Goal: Information Seeking & Learning: Learn about a topic

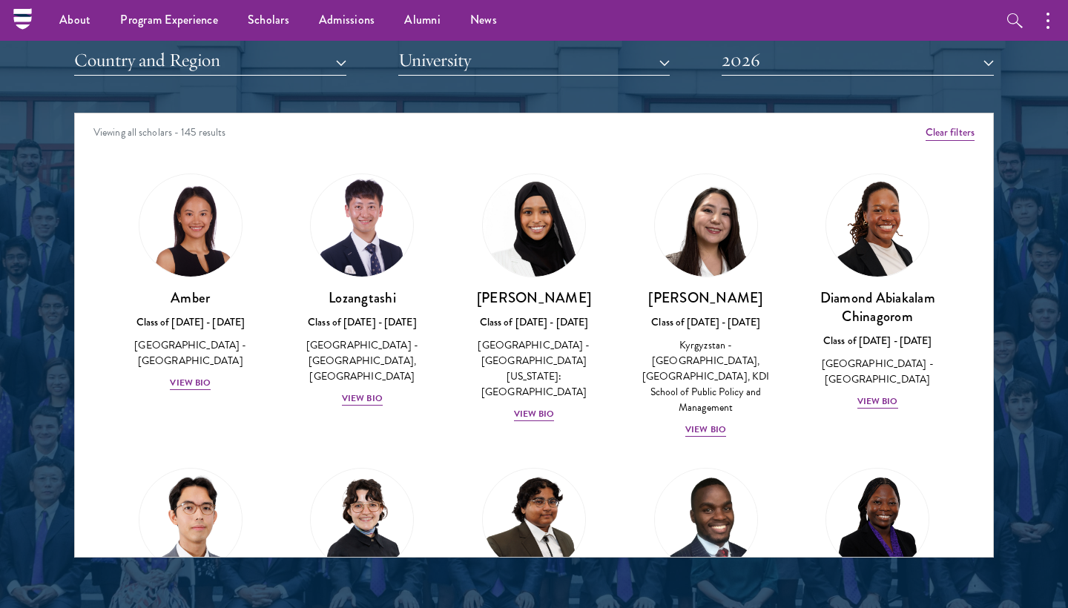
scroll to position [1706, 0]
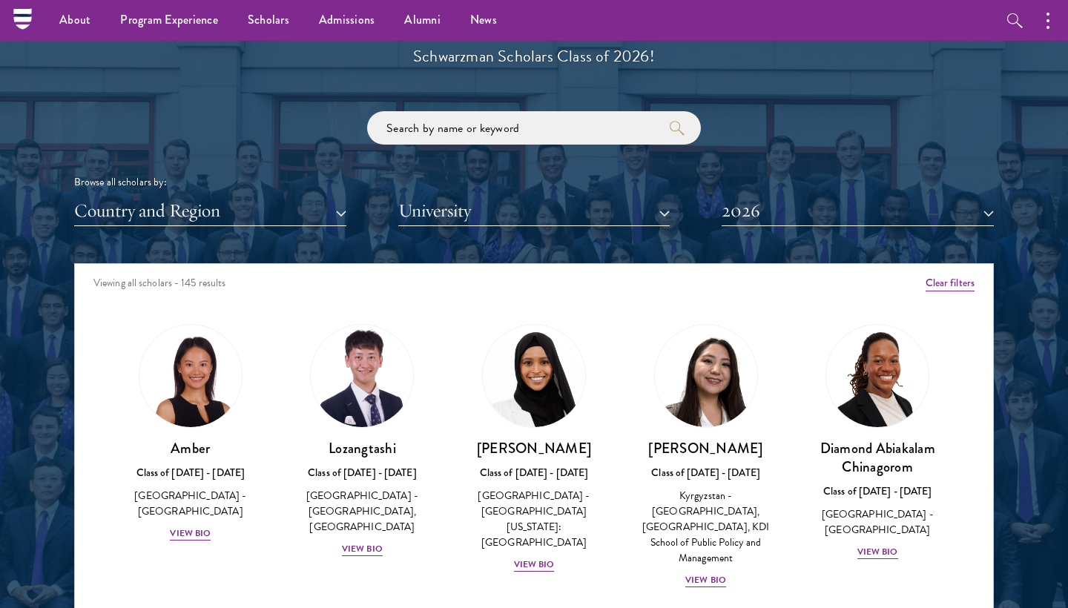
click at [263, 227] on div "Scholar Directory Congratulations and welcome to the Schwarzman Scholars Class …" at bounding box center [534, 331] width 920 height 754
click at [262, 211] on button "Country and Region" at bounding box center [210, 211] width 272 height 30
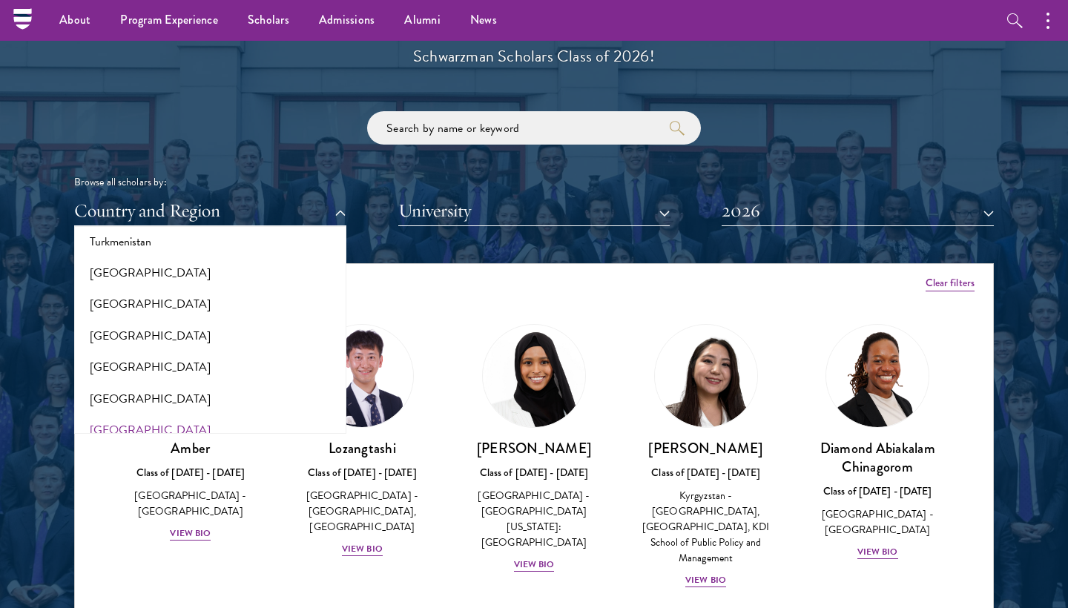
scroll to position [3010, 0]
click at [145, 323] on button "[GEOGRAPHIC_DATA]" at bounding box center [210, 338] width 263 height 31
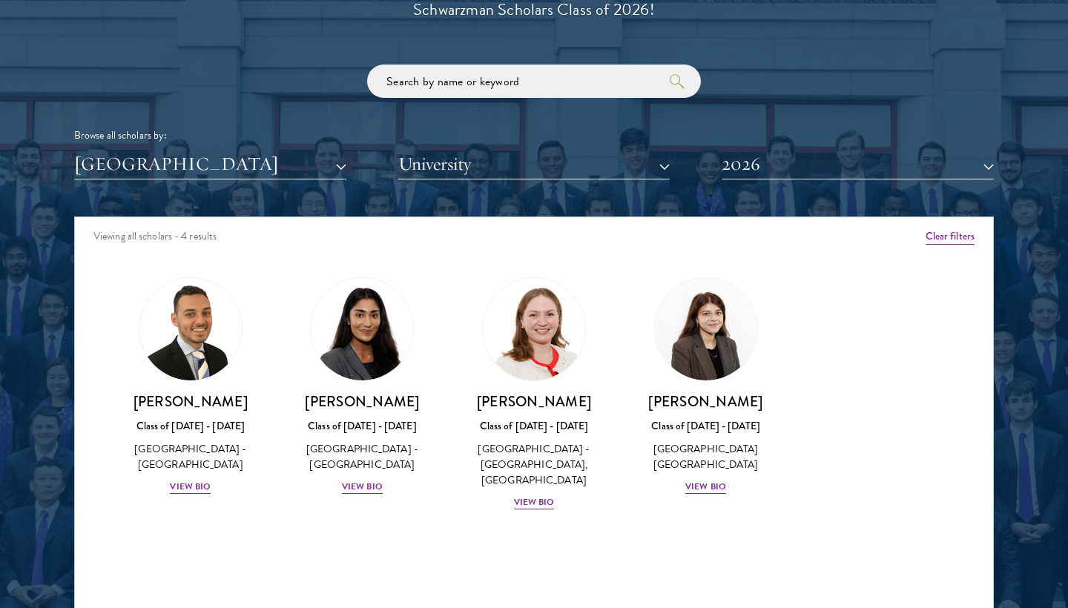
scroll to position [1770, 0]
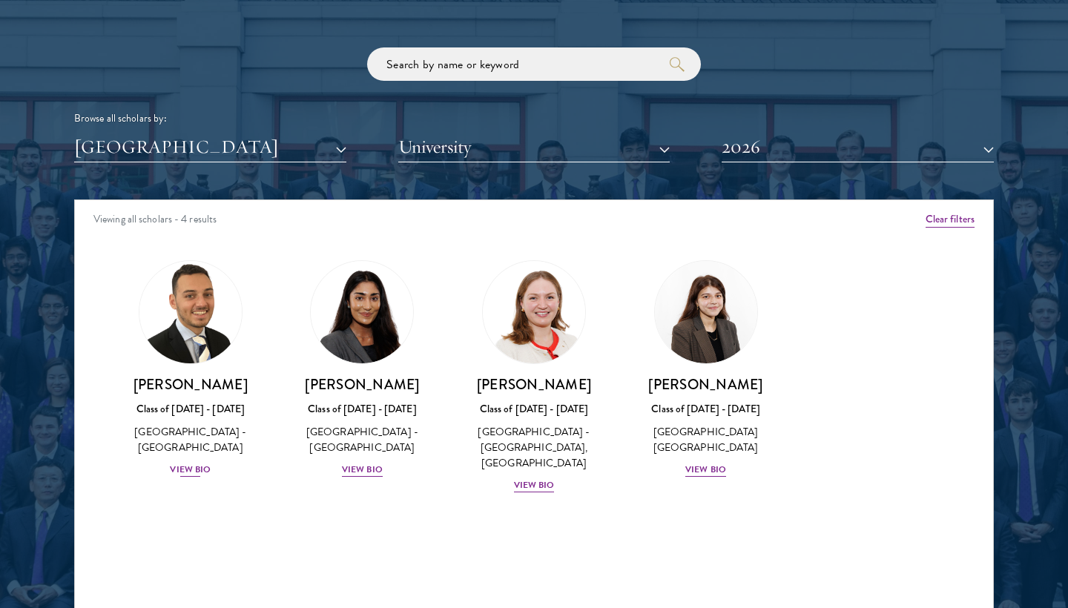
click at [198, 463] on div "View Bio" at bounding box center [190, 470] width 41 height 14
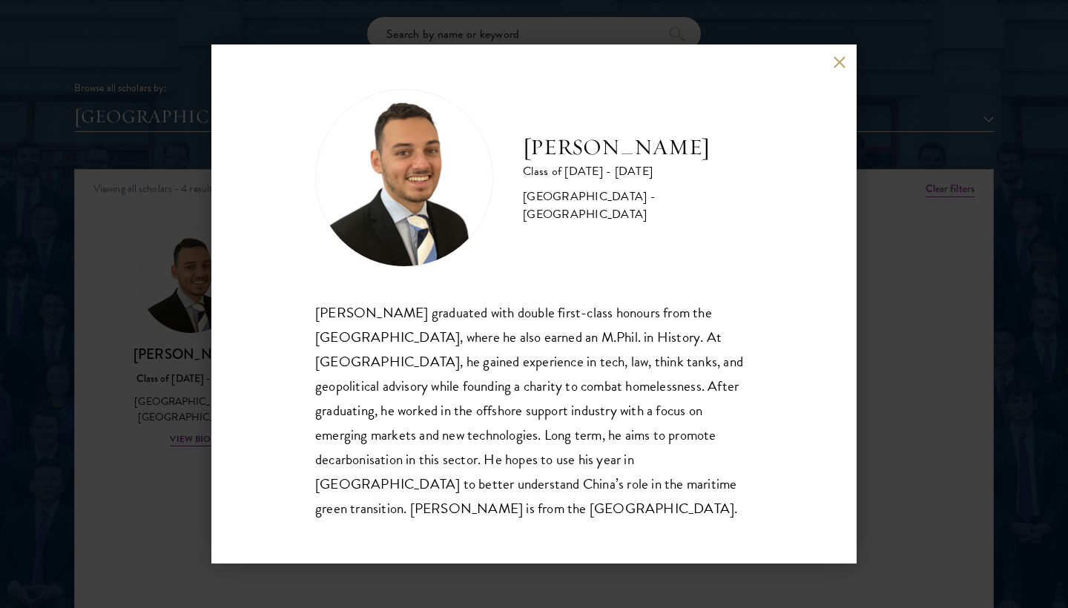
scroll to position [1814, 0]
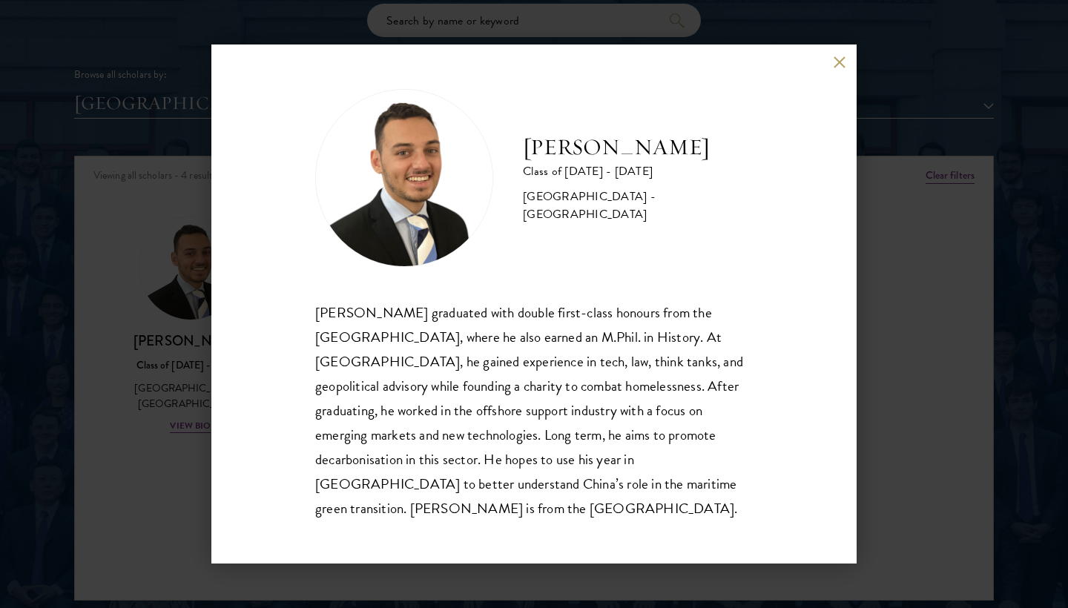
click at [886, 378] on div "Jacob Keisner Class of 2025 - 2026 United Kingdom - University of Cambridge Jac…" at bounding box center [534, 304] width 1068 height 608
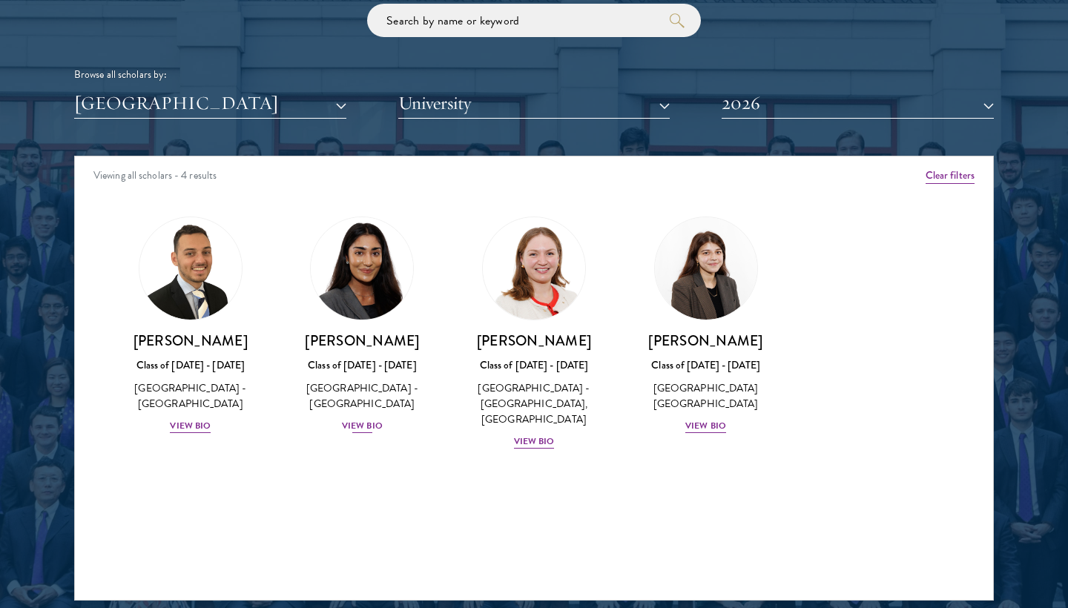
click at [355, 411] on div "Mia Sawjani Class of 2025 - 2026 United Kingdom - University of Cambridge View …" at bounding box center [363, 383] width 142 height 103
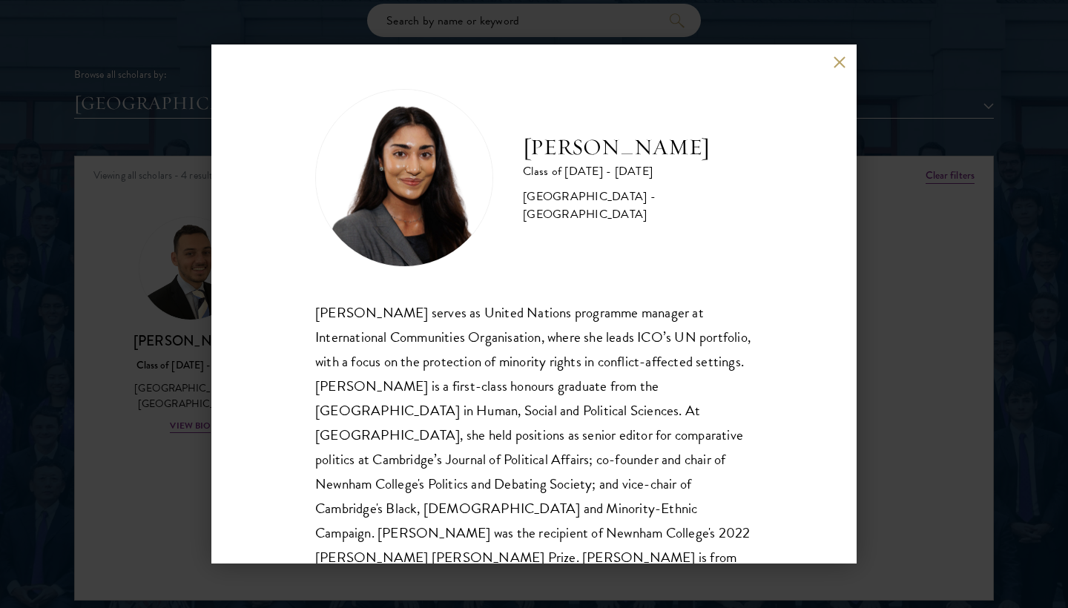
click at [812, 384] on div "Mia Sawjani Class of 2025 - 2026 United Kingdom - University of Cambridge Mia S…" at bounding box center [533, 304] width 645 height 519
click at [892, 409] on div "Mia Sawjani Class of 2025 - 2026 United Kingdom - University of Cambridge Mia S…" at bounding box center [534, 304] width 1068 height 608
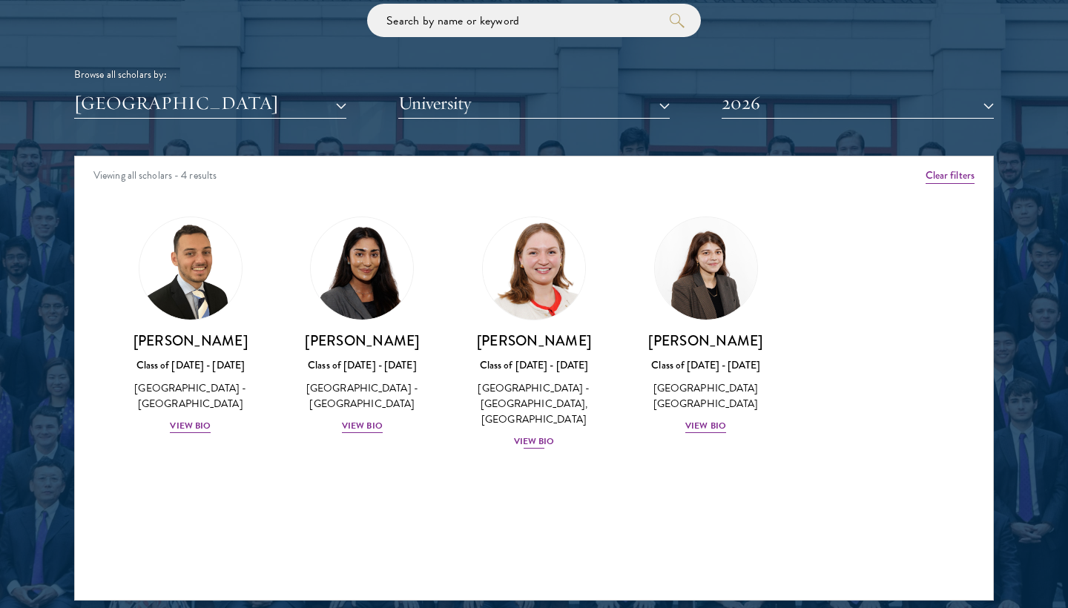
click at [514, 449] on div "View Bio" at bounding box center [534, 442] width 41 height 14
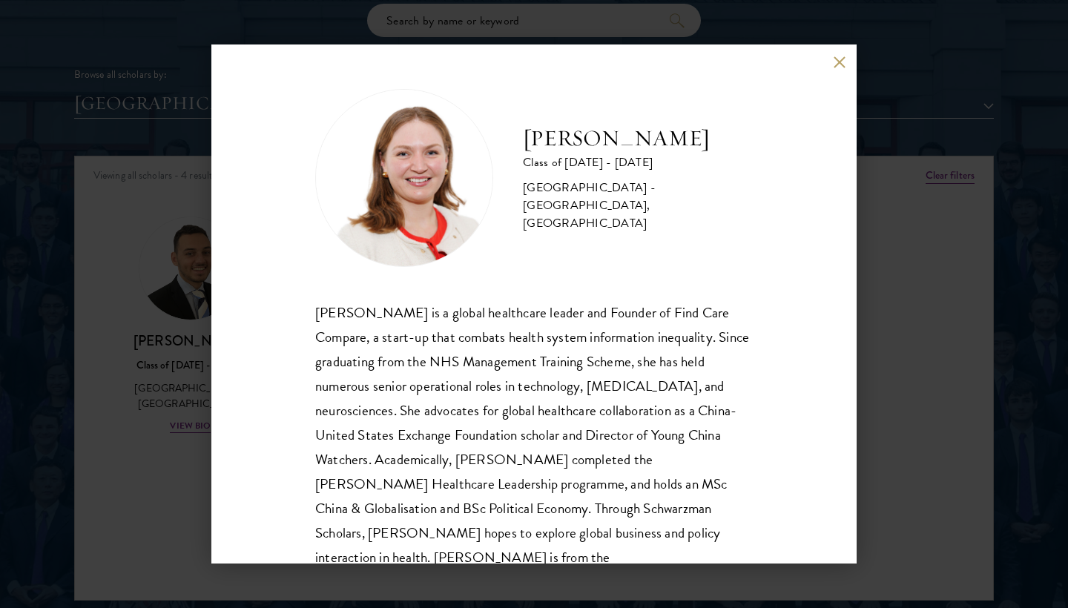
click at [878, 415] on div "Roxanne Stevenson-Brown Class of 2025 - 2026 United Kingdom - King's College Lo…" at bounding box center [534, 304] width 1068 height 608
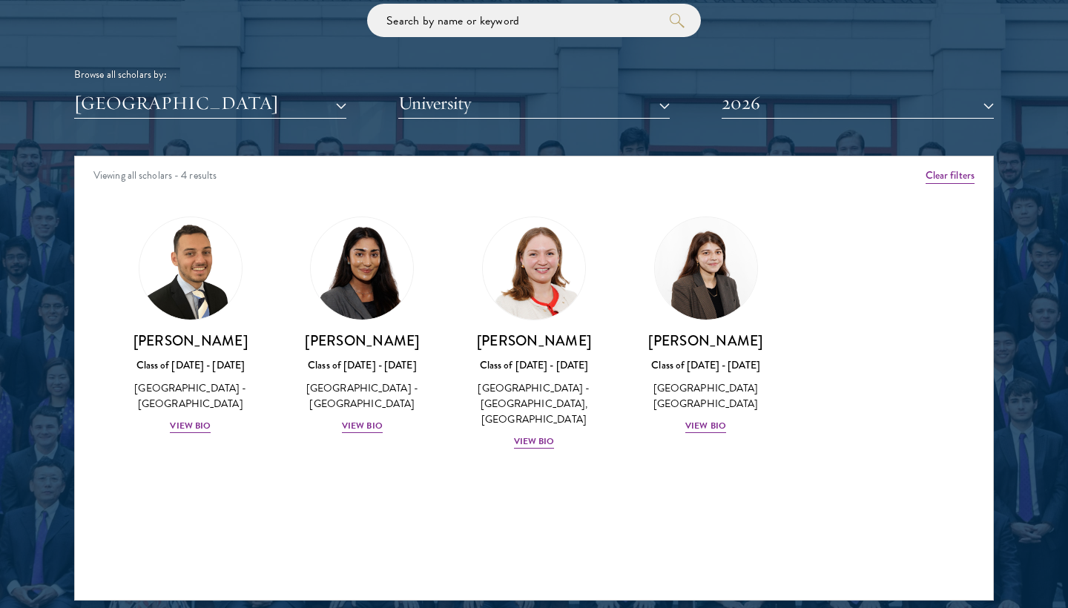
click at [751, 89] on button "2026" at bounding box center [858, 103] width 272 height 30
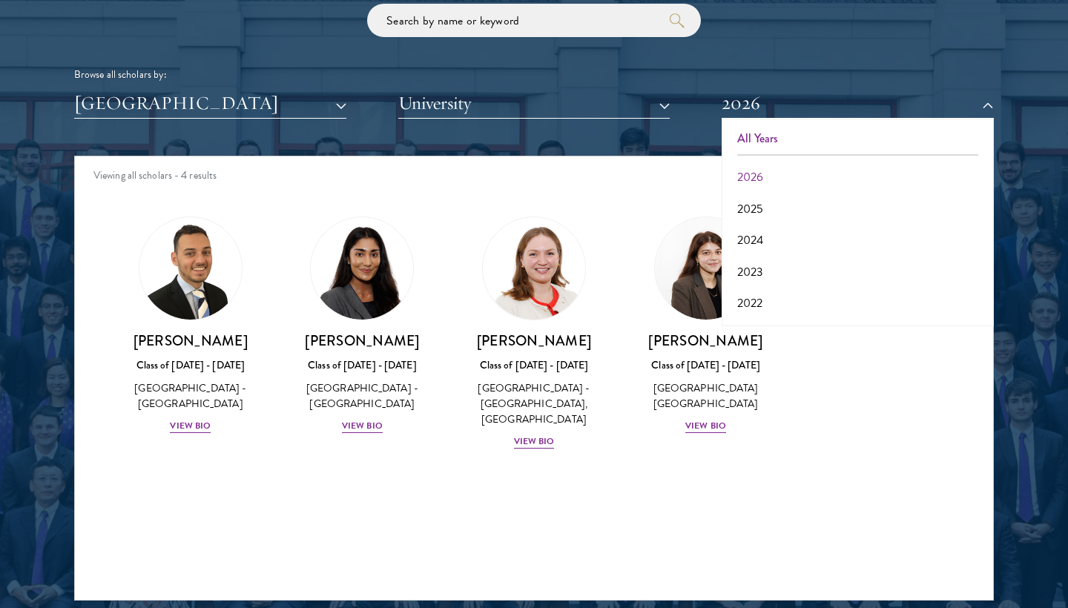
click at [757, 125] on button "All Years" at bounding box center [857, 138] width 263 height 31
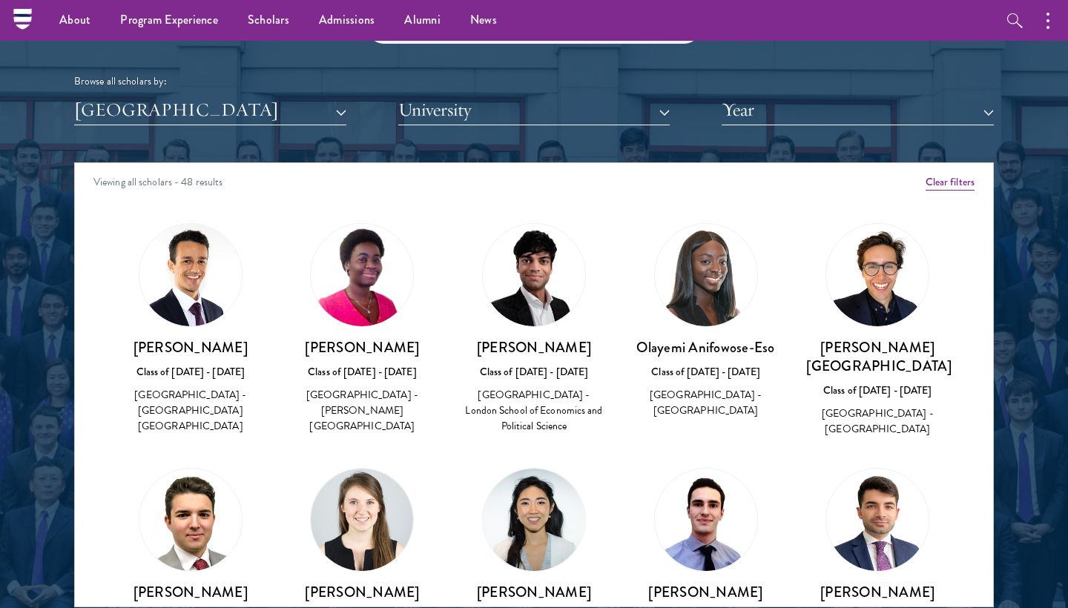
scroll to position [1801, 0]
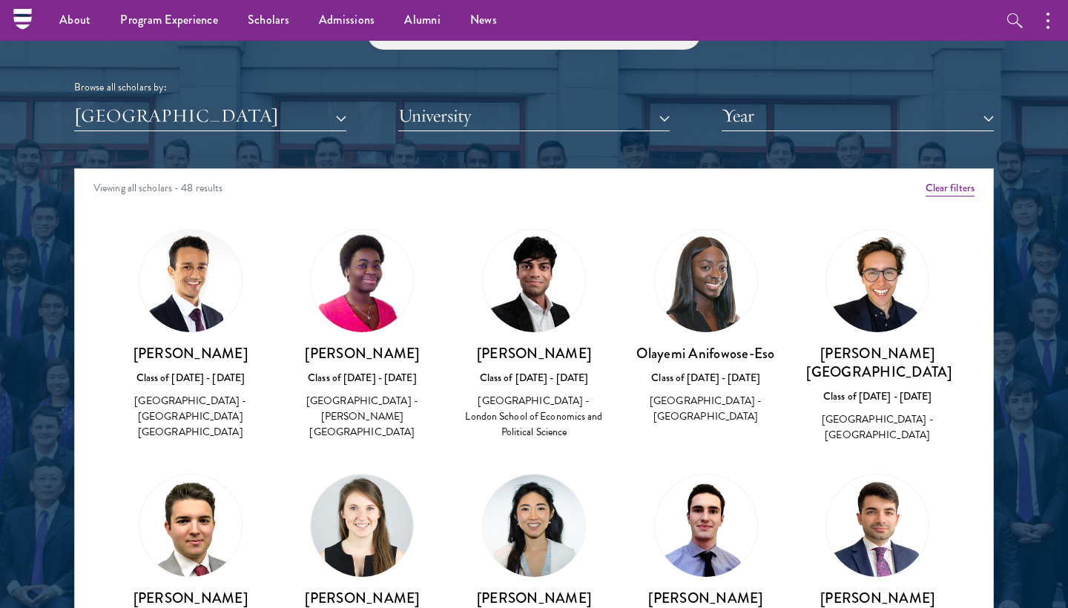
click at [191, 344] on h3 "[PERSON_NAME]" at bounding box center [190, 353] width 142 height 19
click at [195, 285] on img at bounding box center [190, 281] width 102 height 102
click at [216, 395] on div "[GEOGRAPHIC_DATA] - [GEOGRAPHIC_DATA] [GEOGRAPHIC_DATA]" at bounding box center [190, 416] width 142 height 47
click at [205, 353] on h3 "[PERSON_NAME]" at bounding box center [190, 353] width 142 height 19
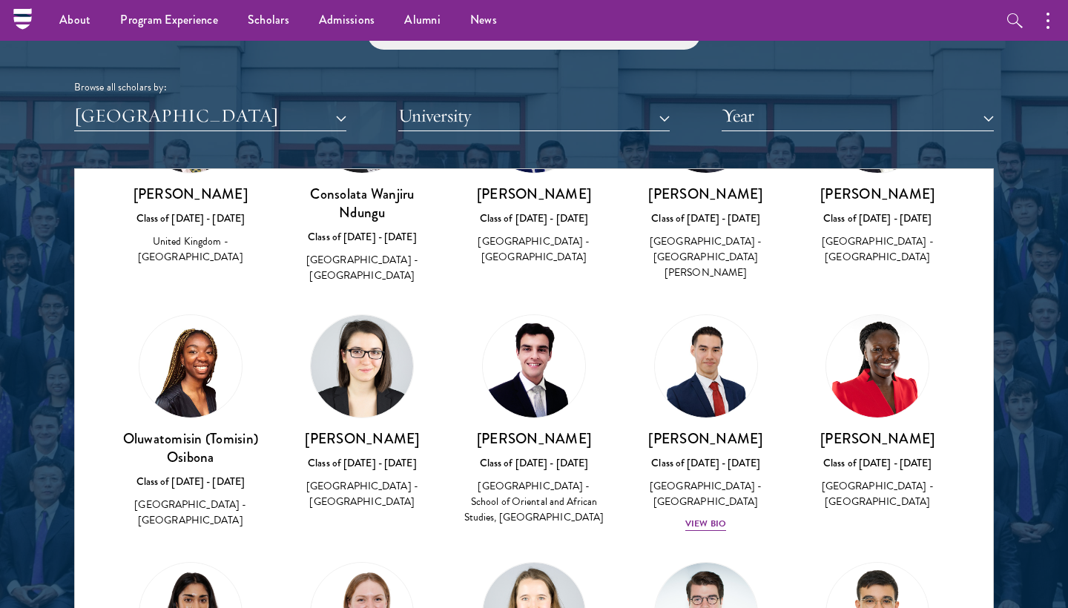
scroll to position [1739, 0]
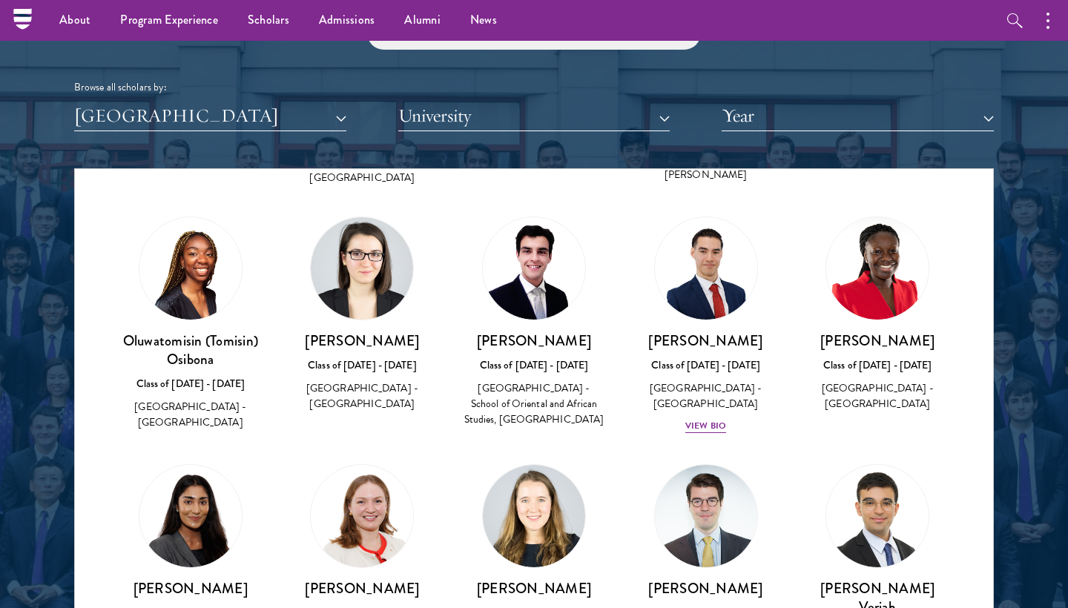
click at [361, 332] on h3 "[PERSON_NAME]" at bounding box center [363, 341] width 142 height 19
click at [712, 419] on div "View Bio" at bounding box center [705, 426] width 41 height 14
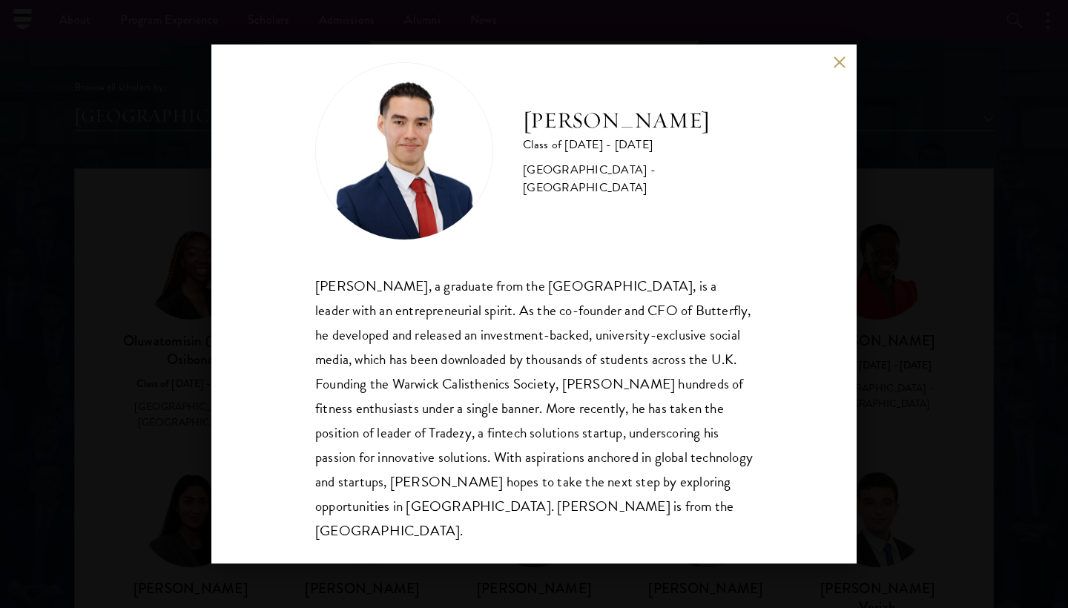
scroll to position [26, 0]
click at [908, 424] on div "[PERSON_NAME] Class of [DATE] - [DATE] [GEOGRAPHIC_DATA] - [GEOGRAPHIC_DATA] [P…" at bounding box center [534, 304] width 1068 height 608
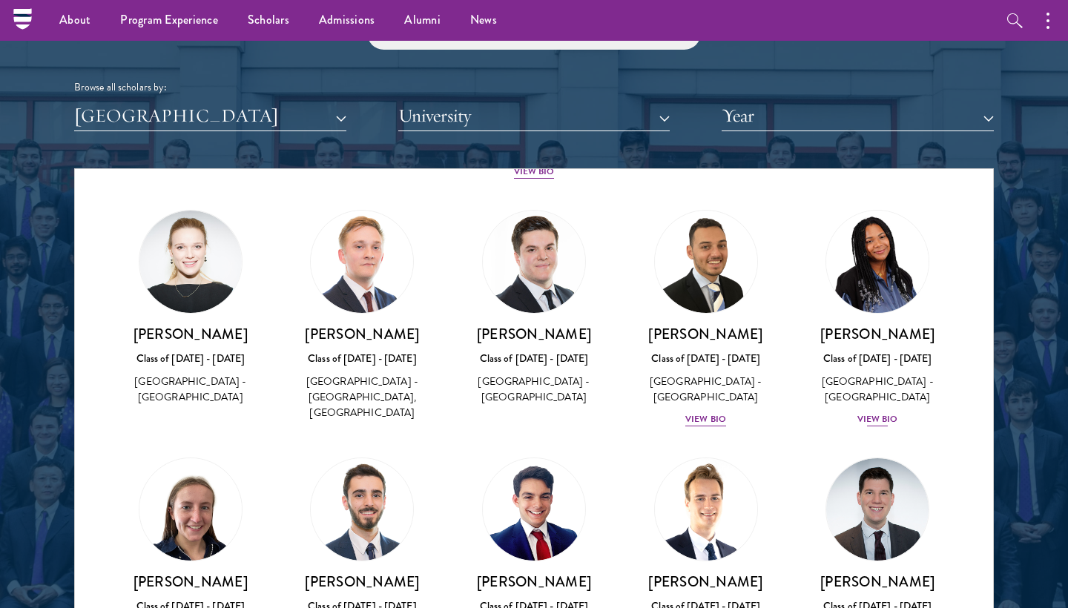
scroll to position [1017, 0]
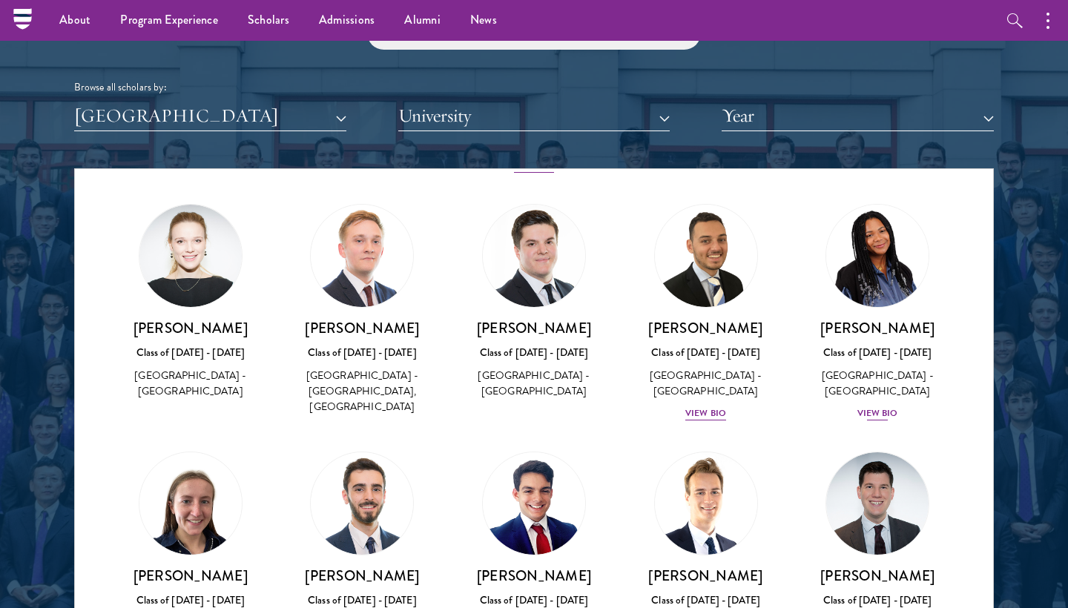
click at [869, 407] on div "View Bio" at bounding box center [878, 414] width 41 height 14
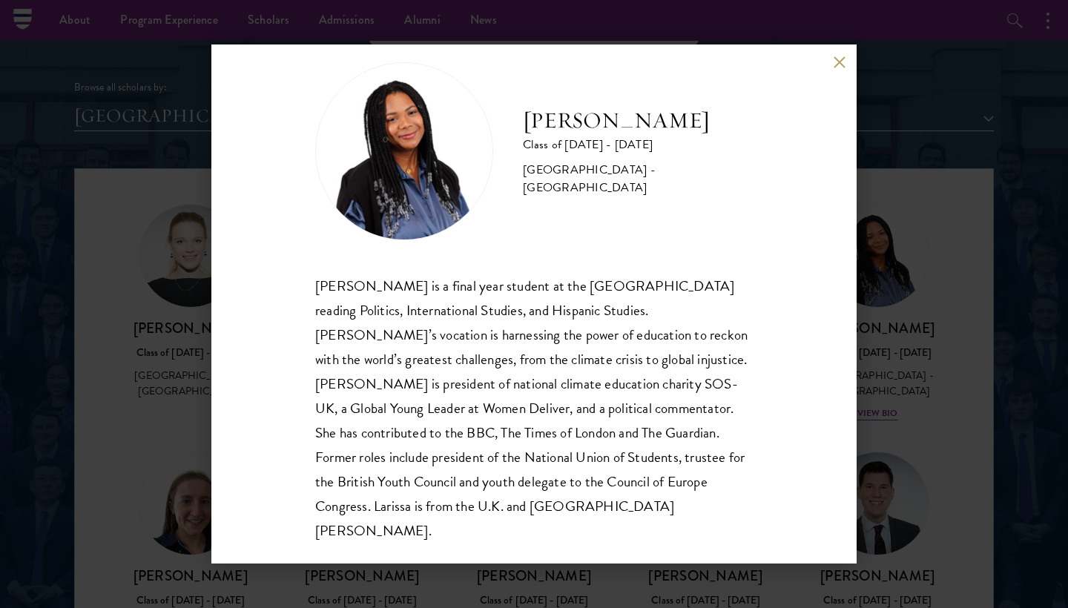
scroll to position [26, 0]
click at [946, 424] on div "[PERSON_NAME] Class of [DATE] - [DATE] [GEOGRAPHIC_DATA] - [GEOGRAPHIC_DATA] [P…" at bounding box center [534, 304] width 1068 height 608
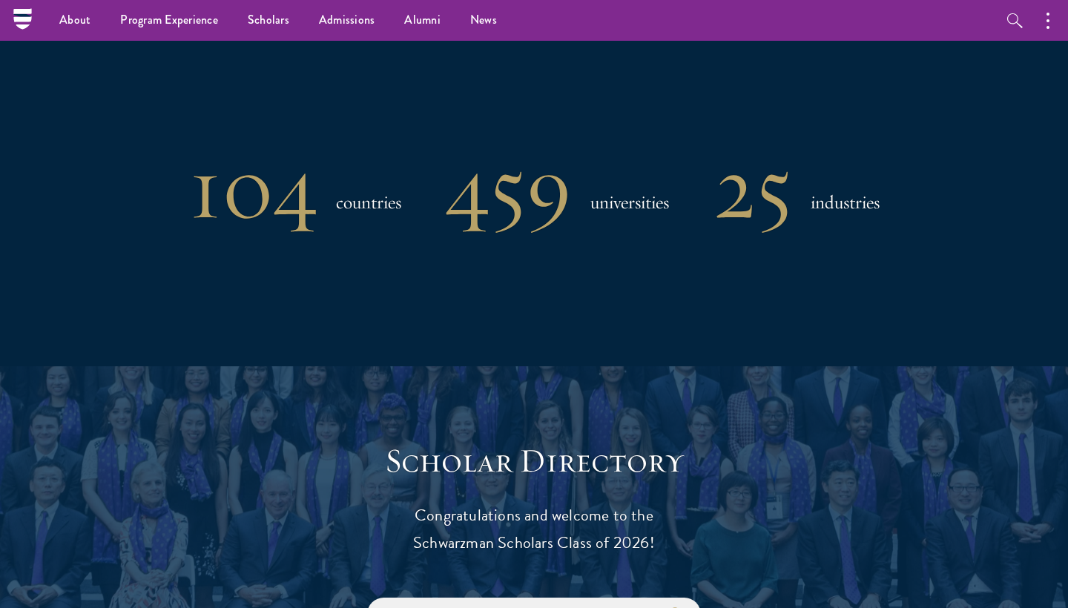
scroll to position [1208, 0]
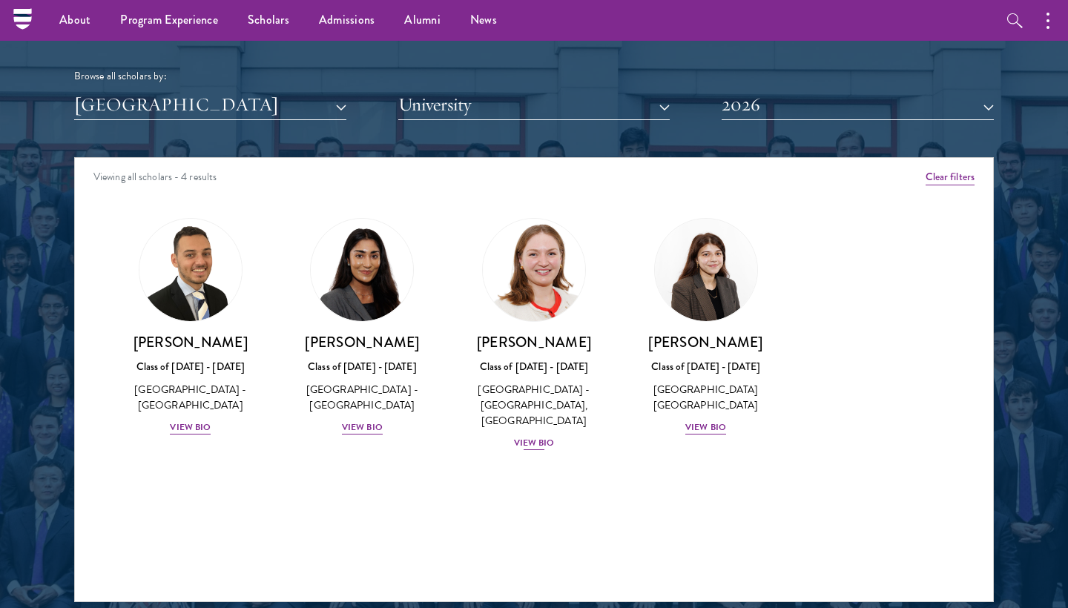
scroll to position [1725, 0]
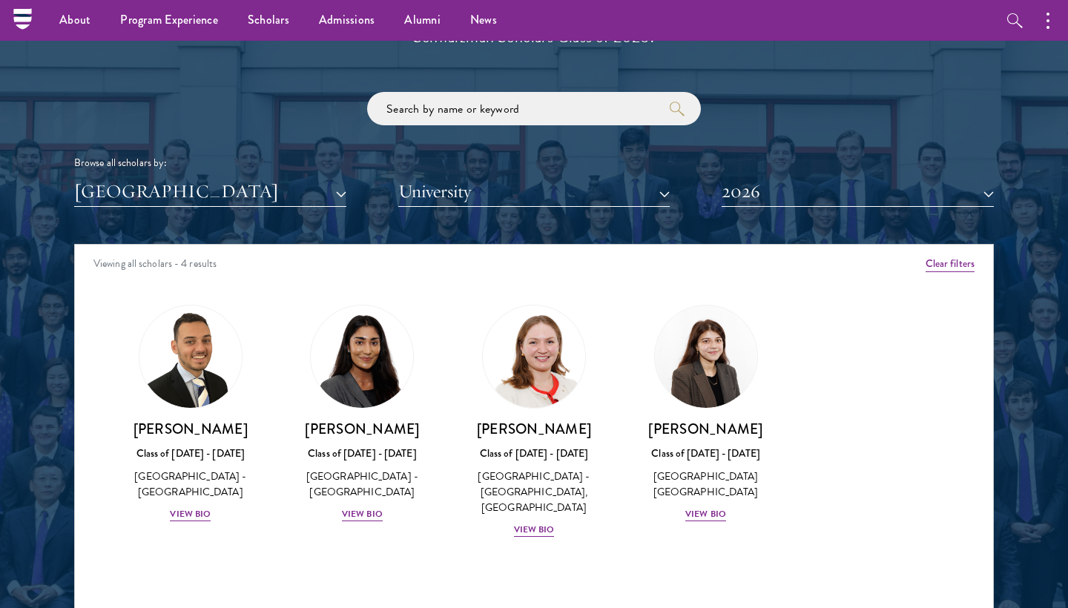
click at [787, 200] on button "2026" at bounding box center [858, 192] width 272 height 30
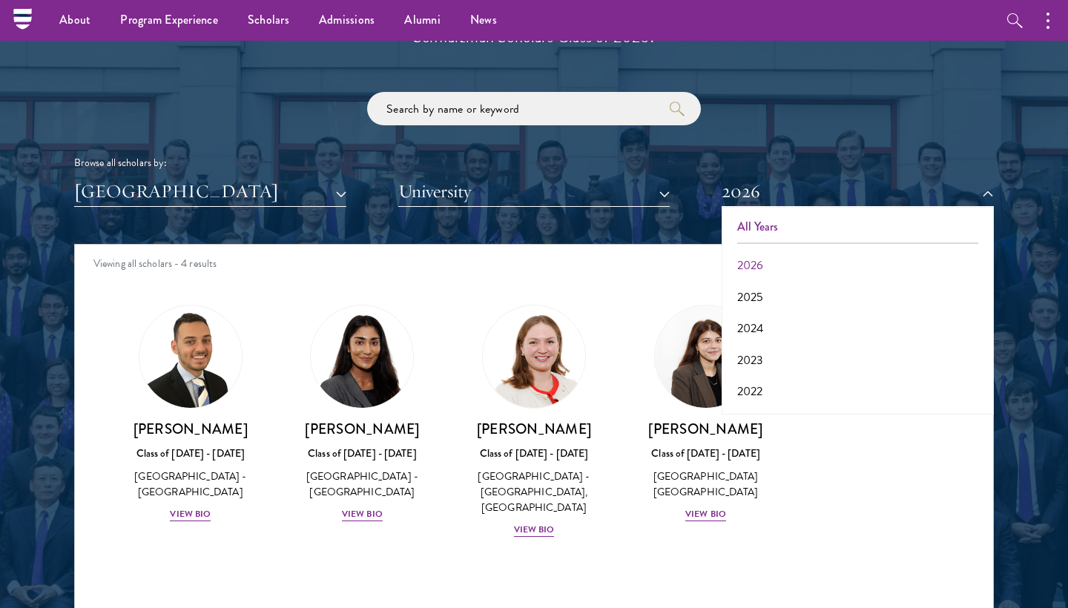
click at [768, 225] on button "All Years" at bounding box center [857, 226] width 263 height 31
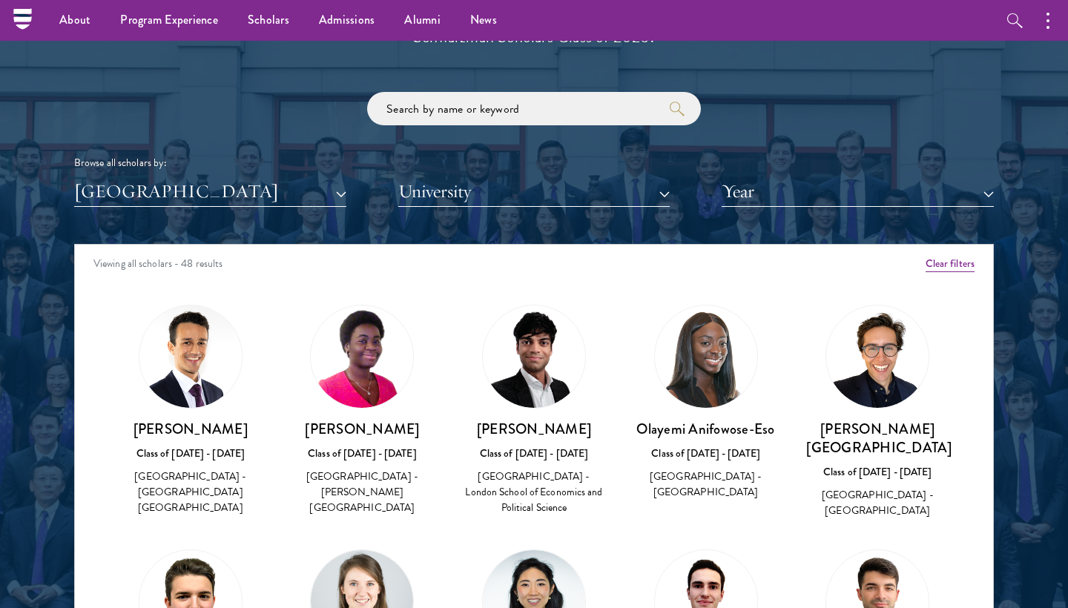
click at [632, 185] on button "University" at bounding box center [534, 192] width 272 height 30
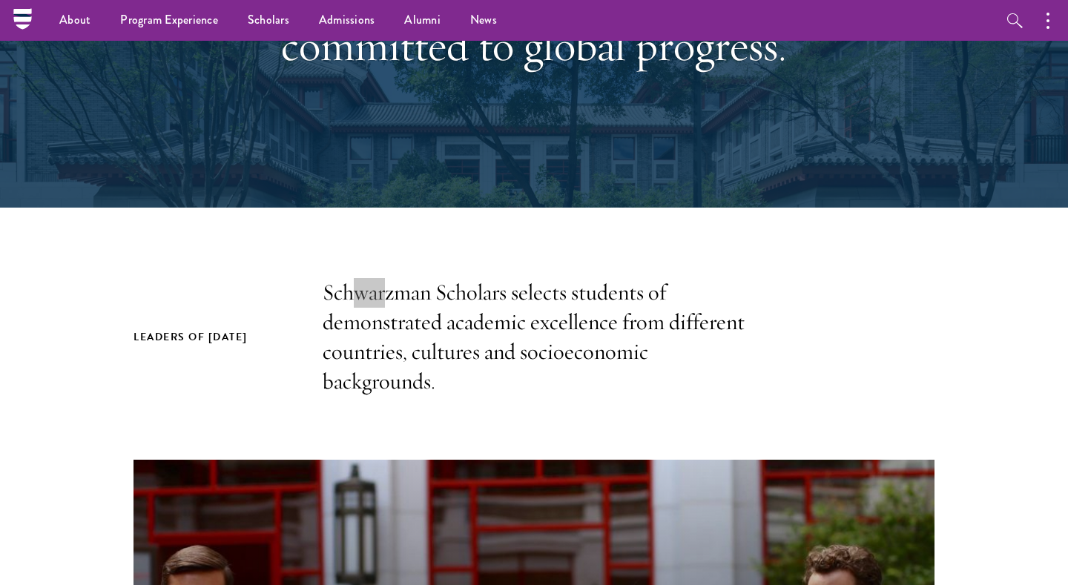
scroll to position [1737, 0]
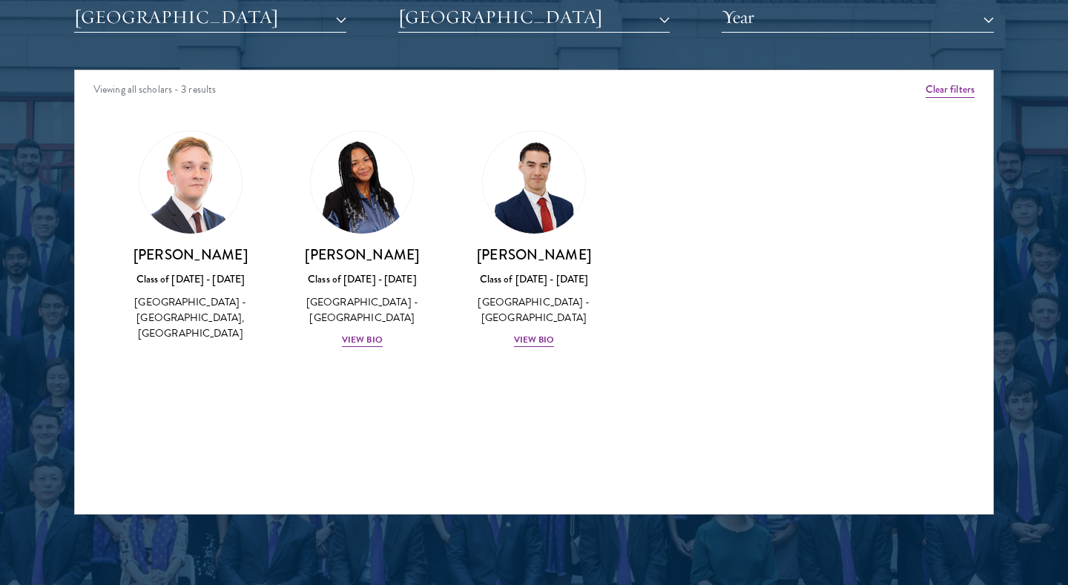
scroll to position [1934, 0]
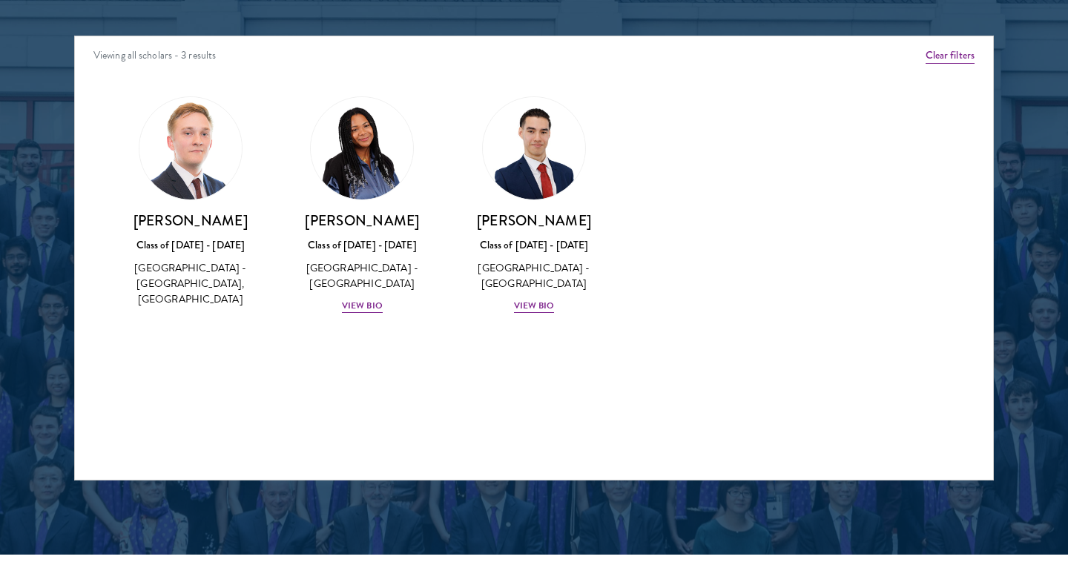
click at [172, 260] on div "[GEOGRAPHIC_DATA] - [GEOGRAPHIC_DATA], [GEOGRAPHIC_DATA]" at bounding box center [190, 283] width 142 height 47
click at [340, 288] on div "[PERSON_NAME] Class of [DATE] - [DATE] [GEOGRAPHIC_DATA] - [GEOGRAPHIC_DATA] Vi…" at bounding box center [363, 262] width 142 height 103
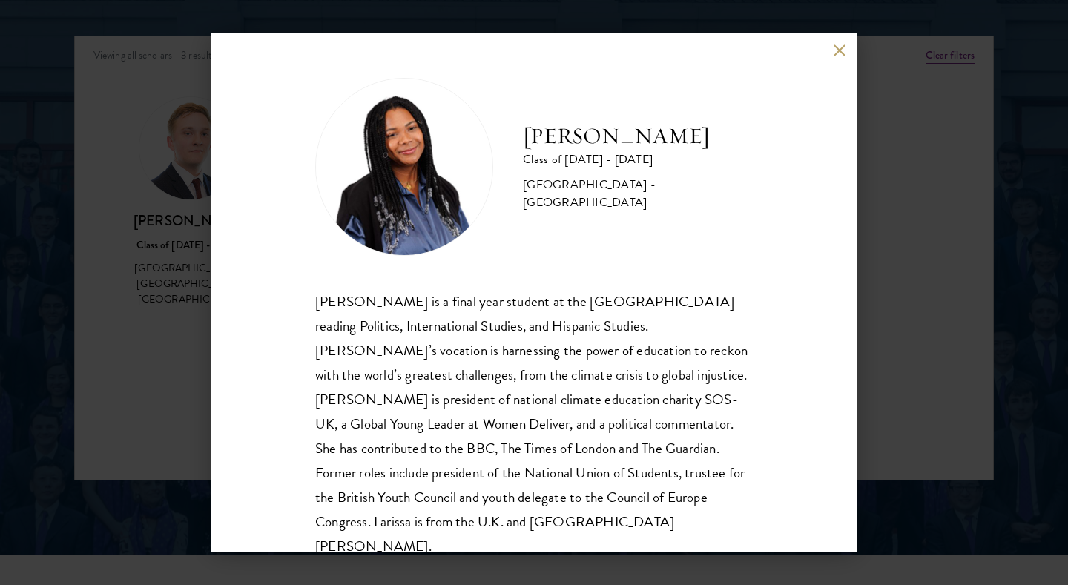
click at [969, 158] on div "[PERSON_NAME] Class of [DATE] - [DATE] [GEOGRAPHIC_DATA] - [GEOGRAPHIC_DATA] [P…" at bounding box center [534, 292] width 1068 height 585
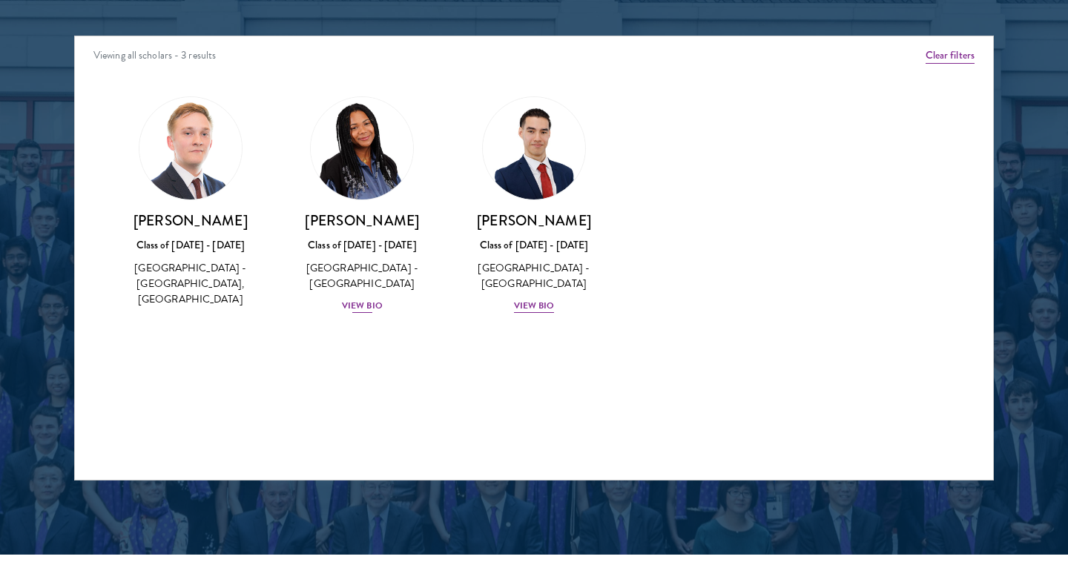
click at [392, 293] on div "[PERSON_NAME] Class of [DATE] - [DATE] [GEOGRAPHIC_DATA] - [GEOGRAPHIC_DATA] Vi…" at bounding box center [363, 262] width 142 height 103
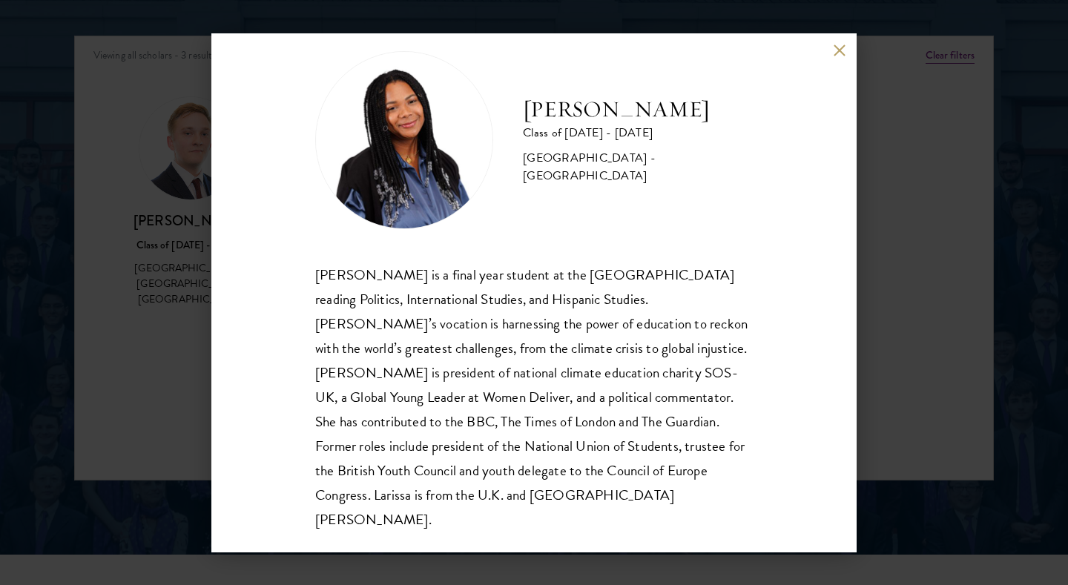
scroll to position [26, 0]
drag, startPoint x: 525, startPoint y: 118, endPoint x: 688, endPoint y: 116, distance: 162.5
click at [688, 116] on h2 "[PERSON_NAME]" at bounding box center [638, 111] width 230 height 30
copy h2 "[PERSON_NAME]"
click at [968, 150] on div "[PERSON_NAME] Class of [DATE] - [DATE] [GEOGRAPHIC_DATA] - [GEOGRAPHIC_DATA] [P…" at bounding box center [534, 292] width 1068 height 585
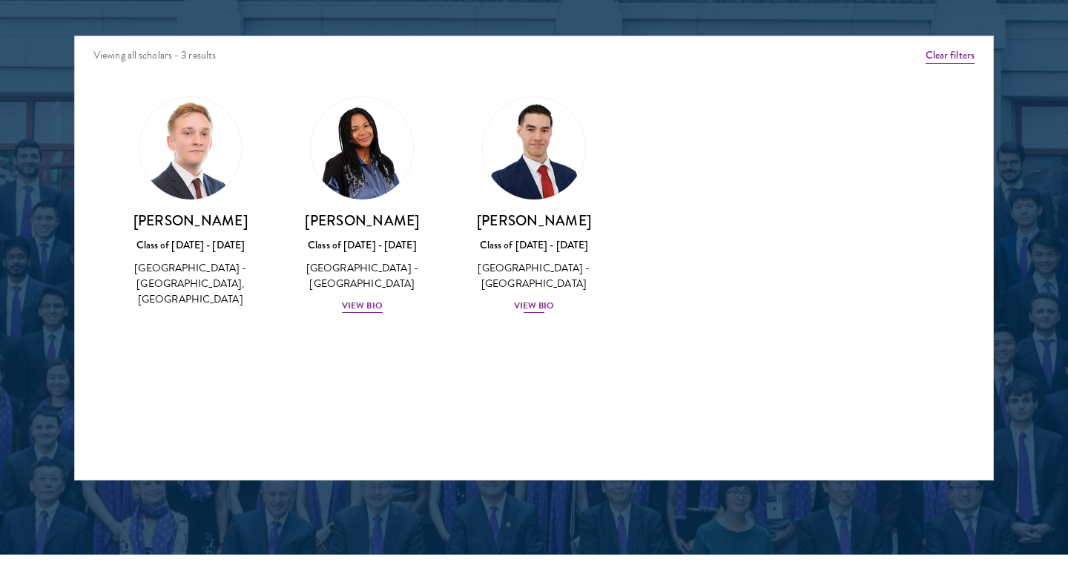
click at [510, 186] on img at bounding box center [534, 148] width 113 height 113
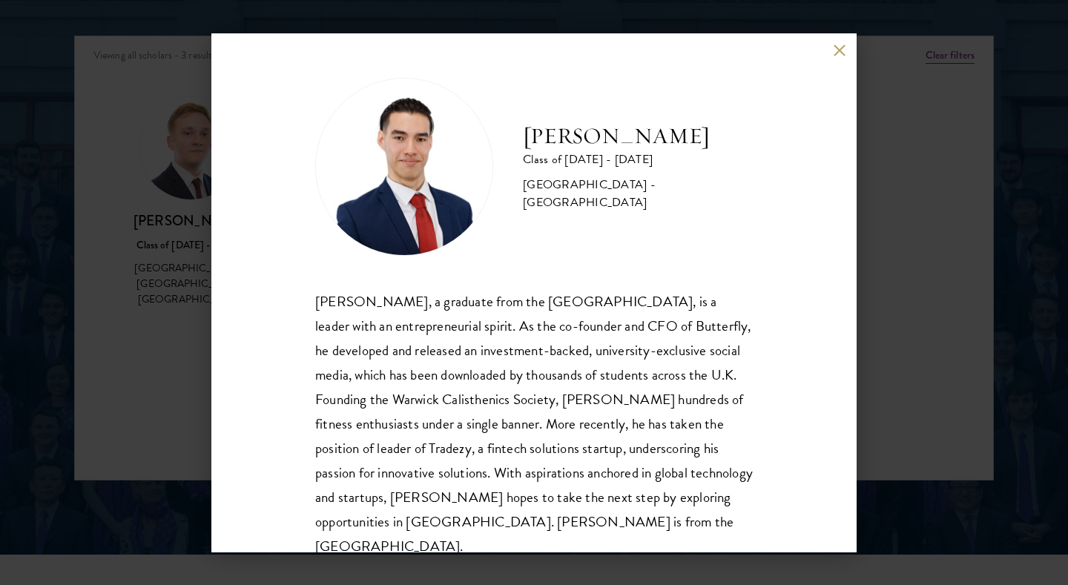
drag, startPoint x: 530, startPoint y: 139, endPoint x: 689, endPoint y: 140, distance: 158.8
click at [689, 140] on h2 "[PERSON_NAME]" at bounding box center [638, 137] width 230 height 30
copy h2 "[PERSON_NAME]"
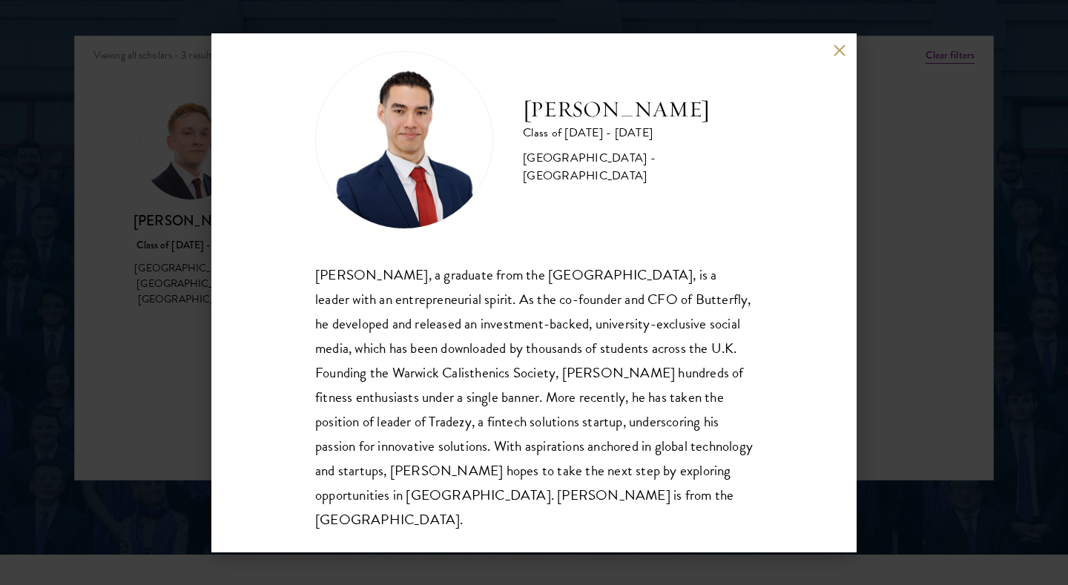
scroll to position [26, 0]
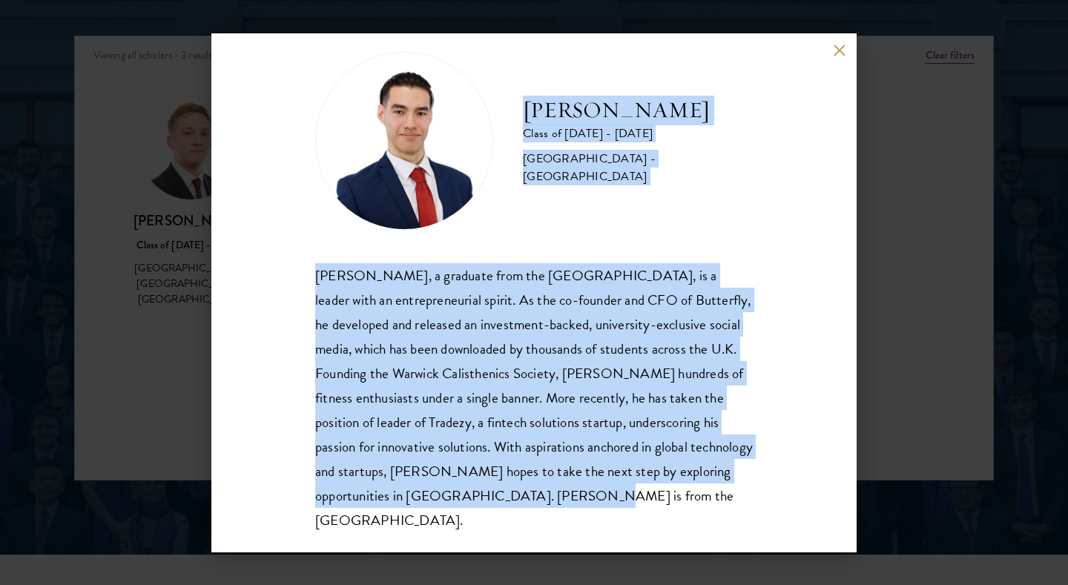
drag, startPoint x: 664, startPoint y: 505, endPoint x: 828, endPoint y: 56, distance: 478.5
click at [827, 56] on div "[PERSON_NAME] Class of [DATE] - [DATE] [GEOGRAPHIC_DATA] - [GEOGRAPHIC_DATA] [P…" at bounding box center [533, 292] width 645 height 519
click at [836, 46] on button at bounding box center [839, 51] width 13 height 13
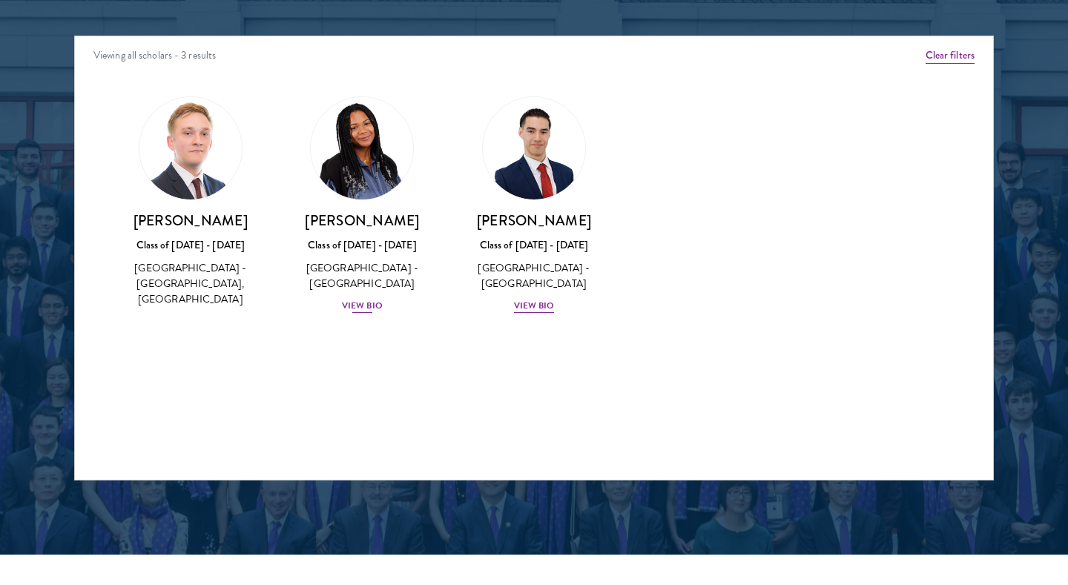
click at [392, 173] on img at bounding box center [362, 148] width 113 height 113
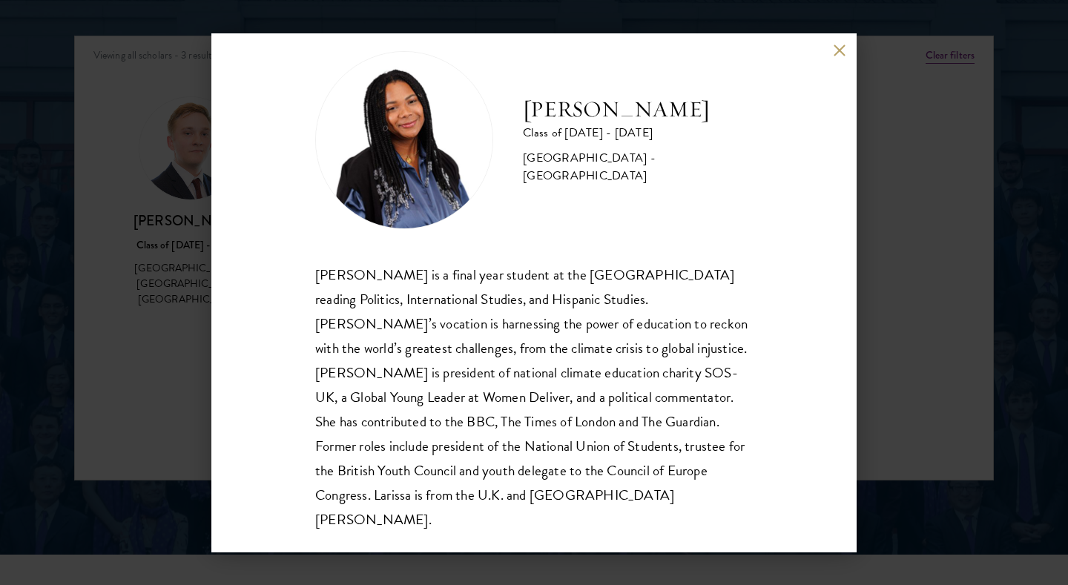
scroll to position [26, 0]
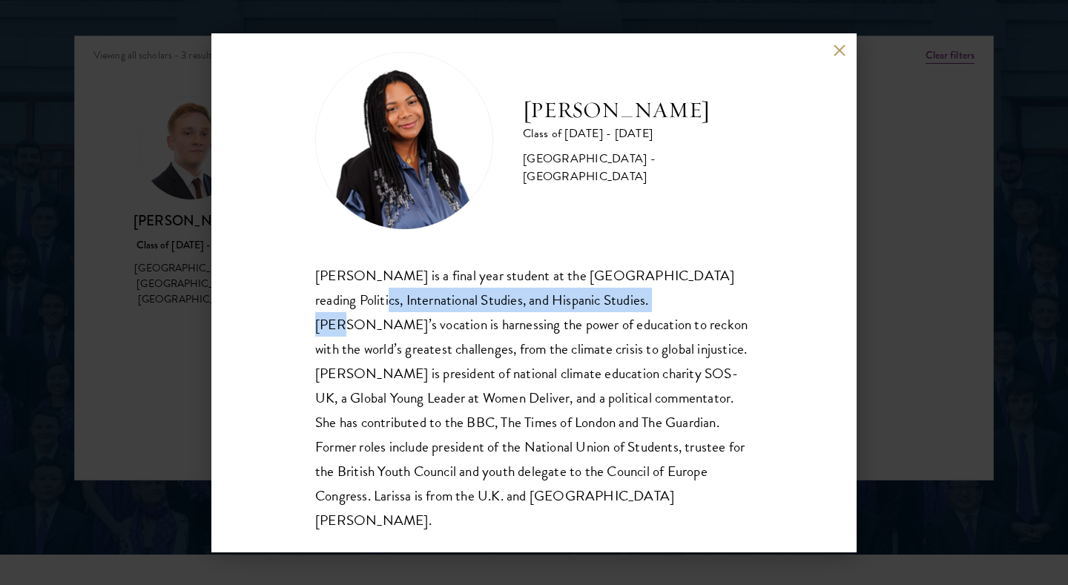
drag, startPoint x: 601, startPoint y: 303, endPoint x: 318, endPoint y: 303, distance: 282.6
click at [318, 303] on div "[PERSON_NAME] is a final year student at the [GEOGRAPHIC_DATA] reading Politics…" at bounding box center [534, 398] width 438 height 270
copy div "Politics, International Studies, and Hispanic Studies"
drag, startPoint x: 523, startPoint y: 122, endPoint x: 809, endPoint y: 122, distance: 286.3
click at [809, 122] on div "[PERSON_NAME] Class of [DATE] - [DATE] [GEOGRAPHIC_DATA] - [GEOGRAPHIC_DATA] [P…" at bounding box center [533, 292] width 645 height 519
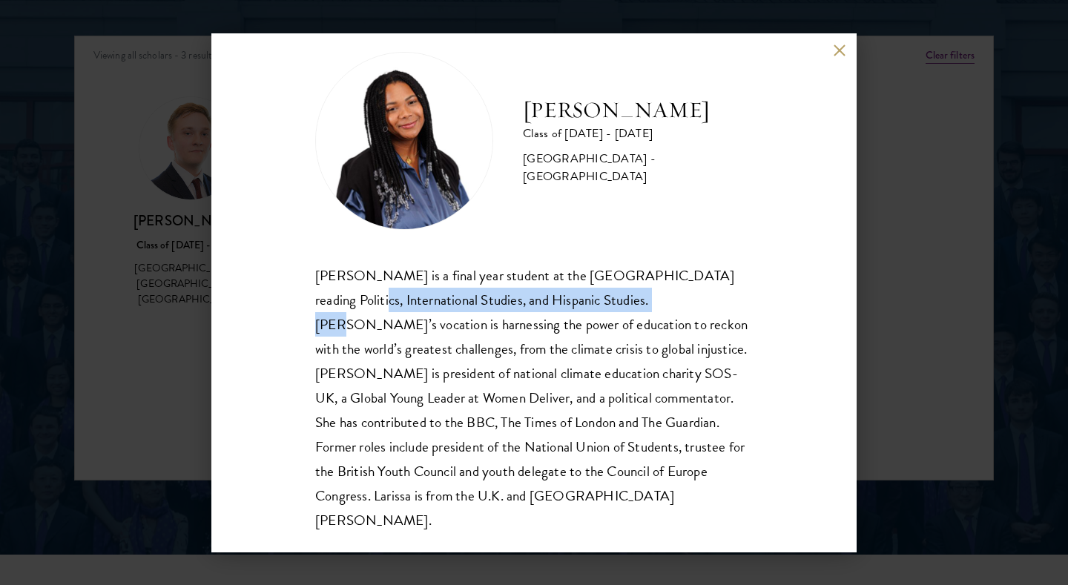
copy h2 "[PERSON_NAME]"
click at [930, 108] on div "[PERSON_NAME] Class of [DATE] - [DATE] [GEOGRAPHIC_DATA] - [GEOGRAPHIC_DATA] [P…" at bounding box center [534, 292] width 1068 height 585
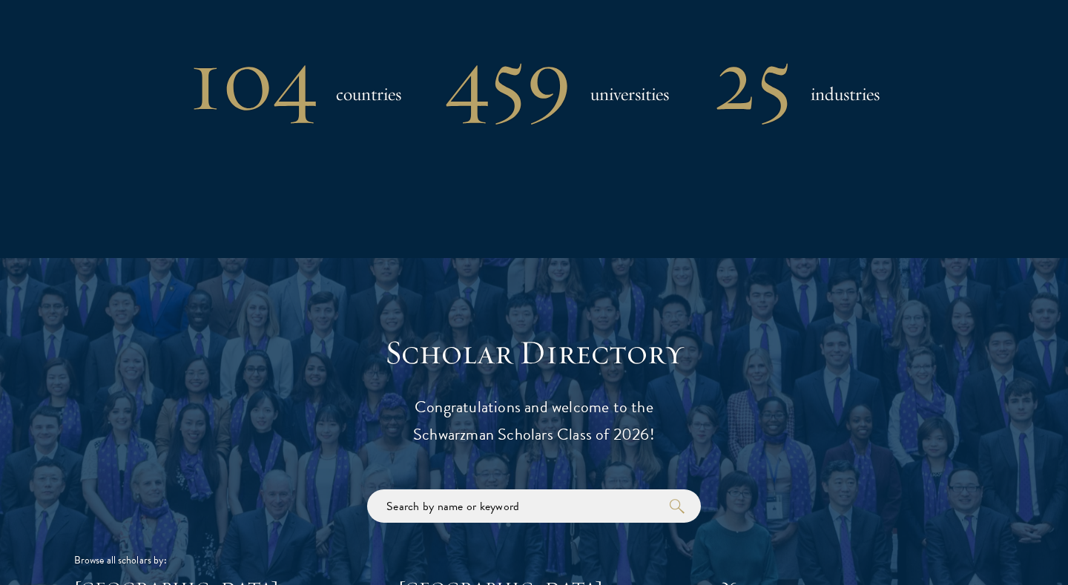
scroll to position [1567, 0]
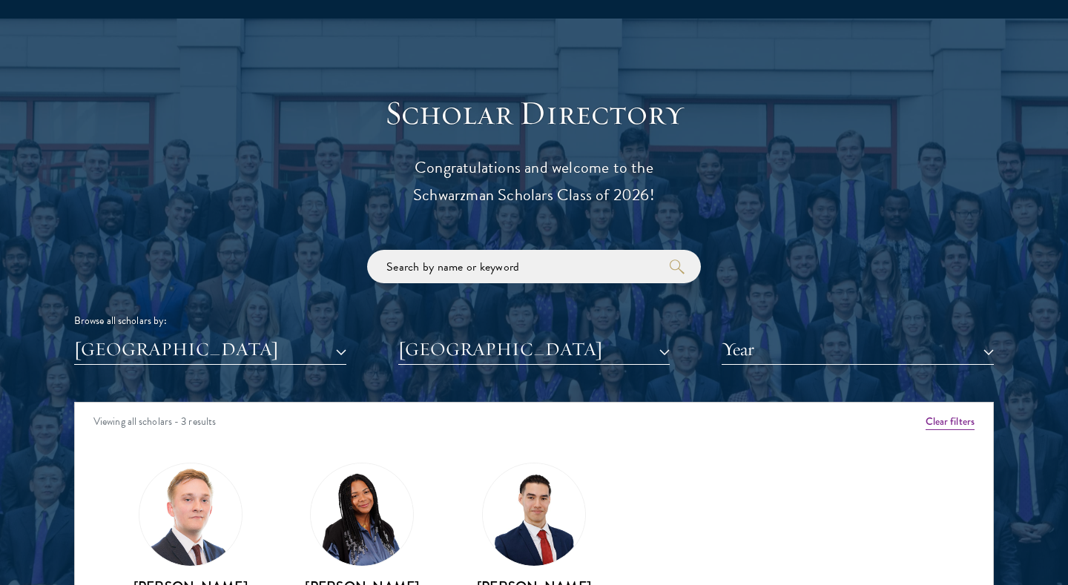
click at [504, 335] on button "[GEOGRAPHIC_DATA]" at bounding box center [534, 350] width 272 height 30
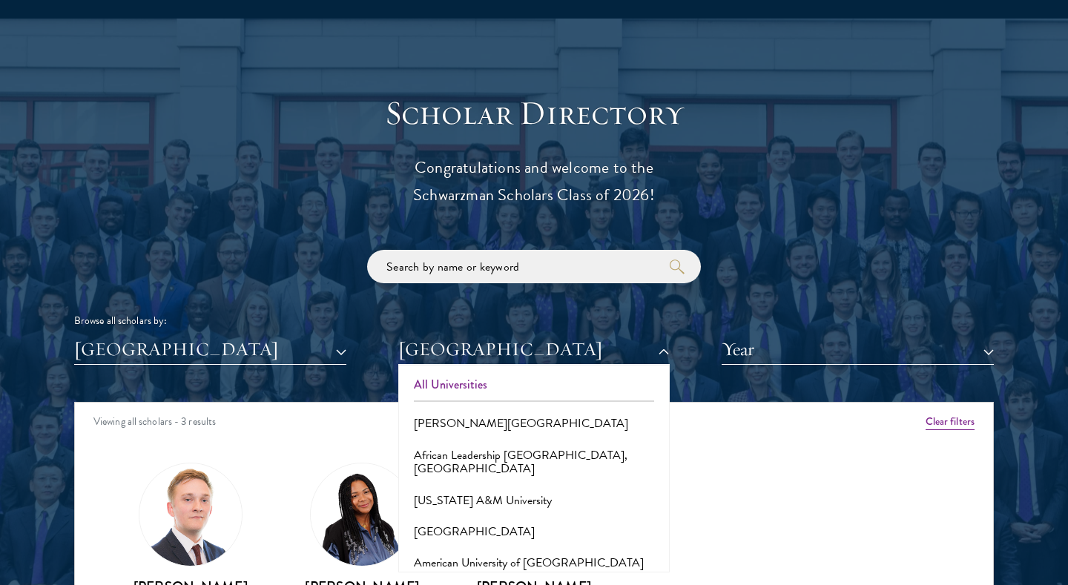
scroll to position [0, 0]
click at [484, 379] on button "All Universities" at bounding box center [534, 384] width 263 height 31
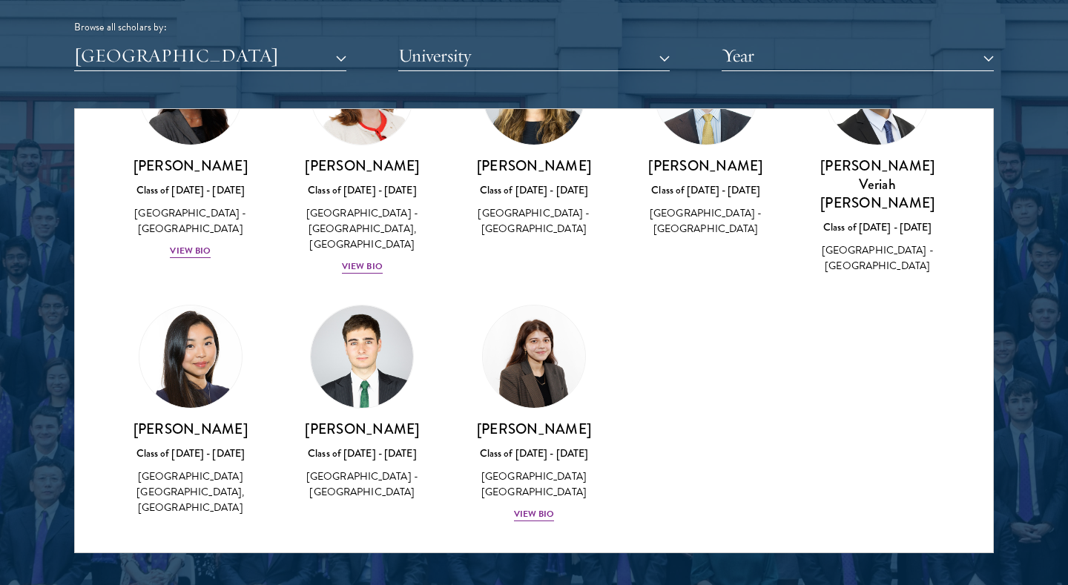
scroll to position [2101, 0]
